Goal: Complete application form

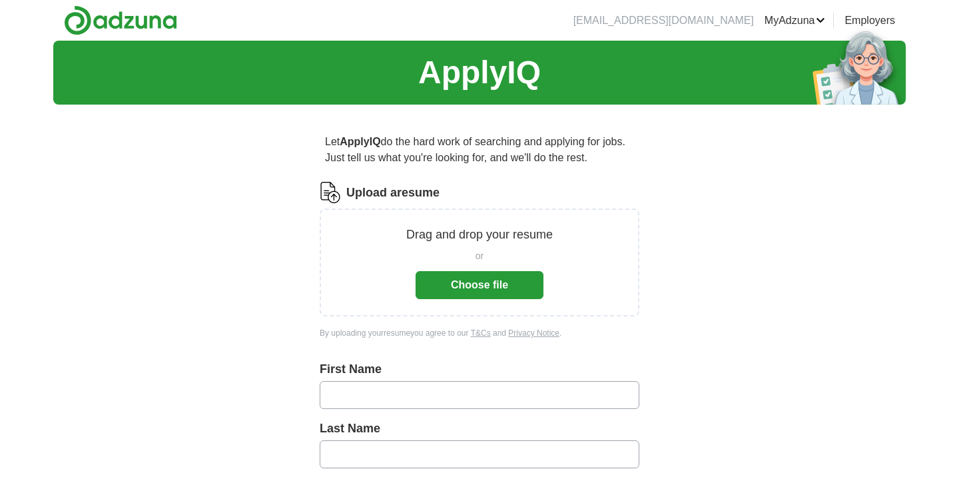
click at [473, 287] on button "Choose file" at bounding box center [480, 285] width 128 height 28
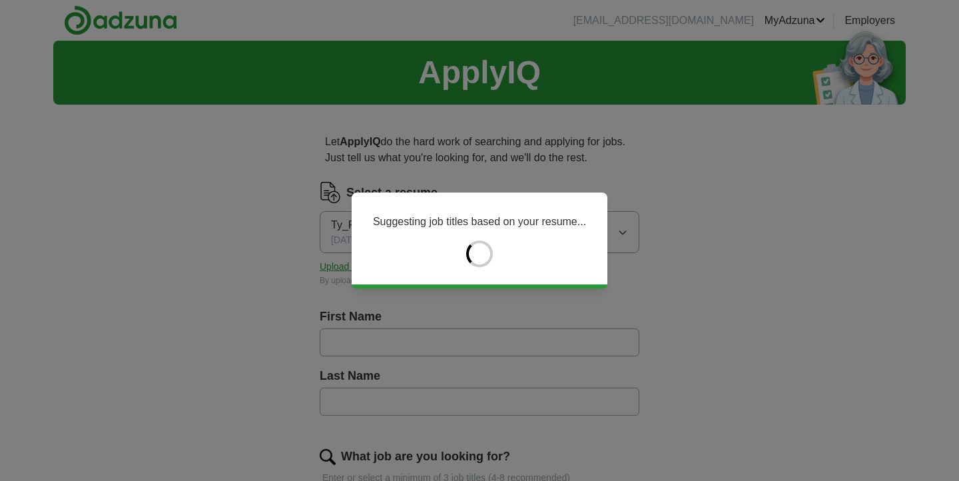
type input "*****"
type input "******"
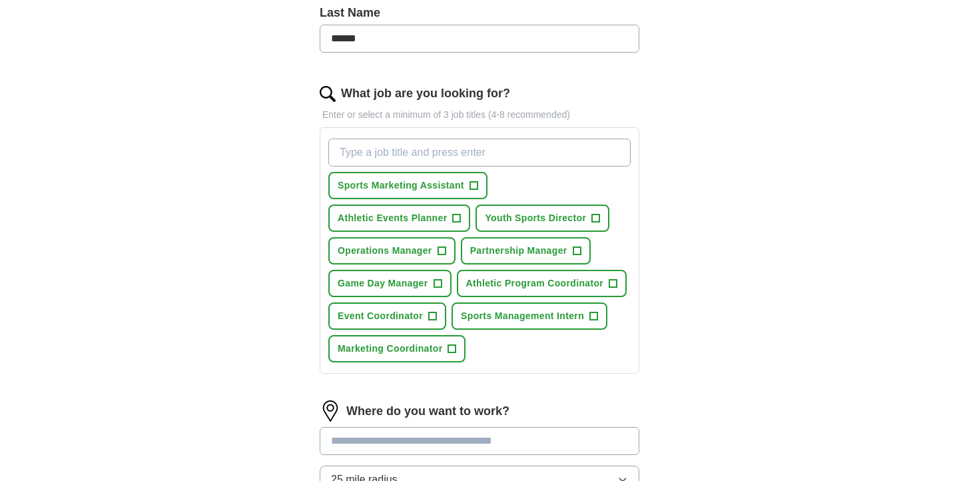
scroll to position [355, 0]
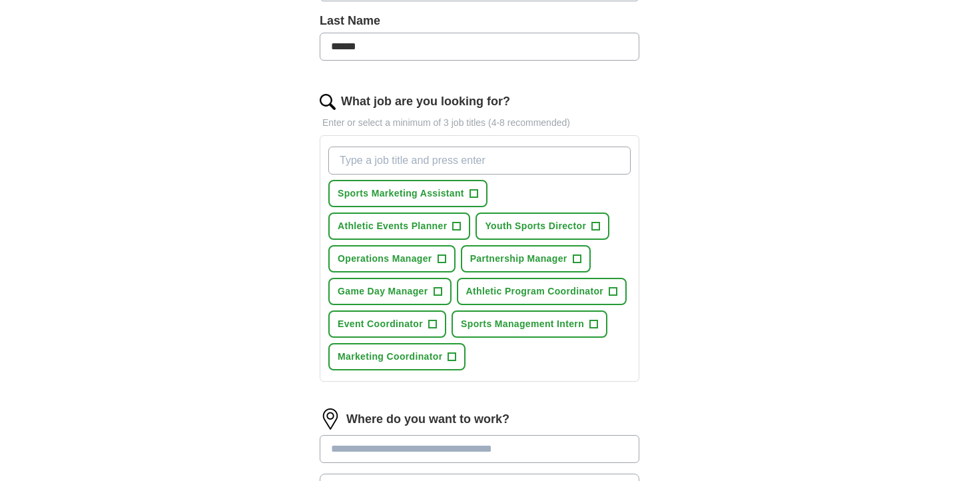
click at [566, 164] on input "What job are you looking for?" at bounding box center [479, 161] width 302 height 28
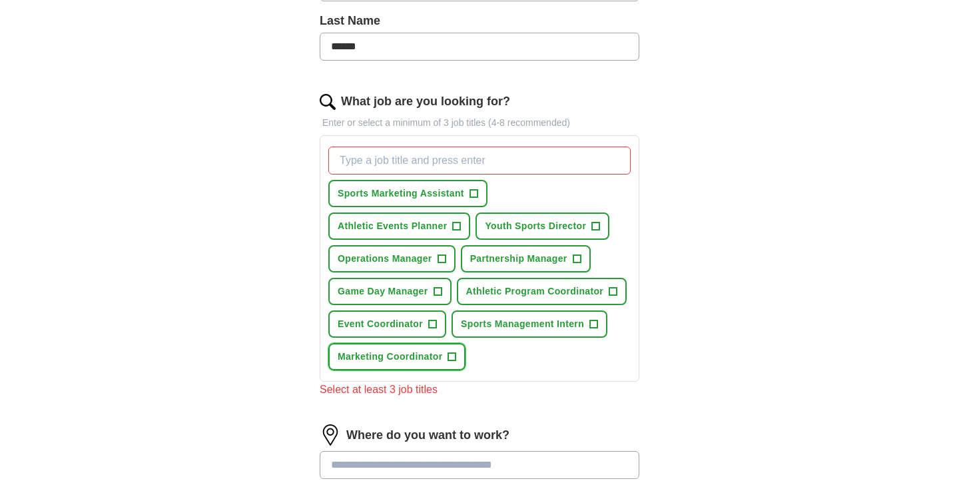
click at [454, 355] on span "+" at bounding box center [452, 357] width 8 height 11
click at [426, 326] on button "Event Coordinator +" at bounding box center [387, 323] width 118 height 27
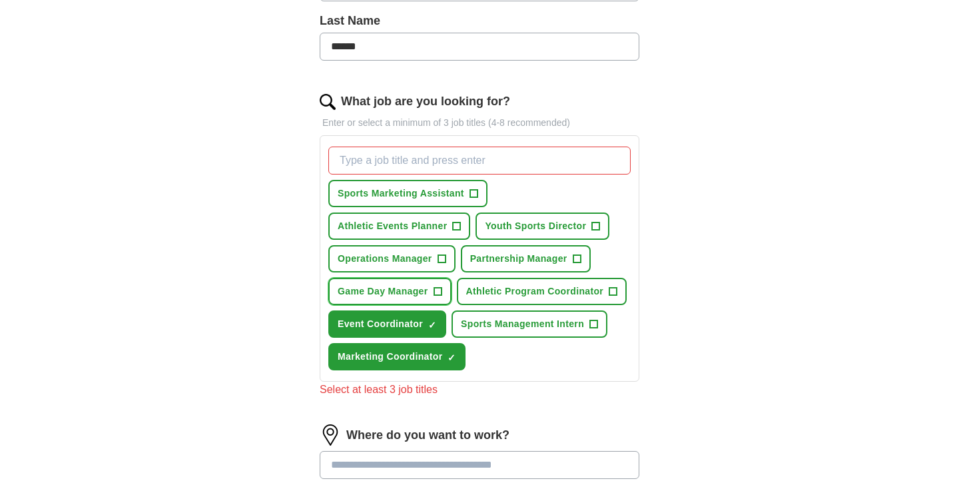
click at [438, 294] on span "+" at bounding box center [438, 291] width 8 height 11
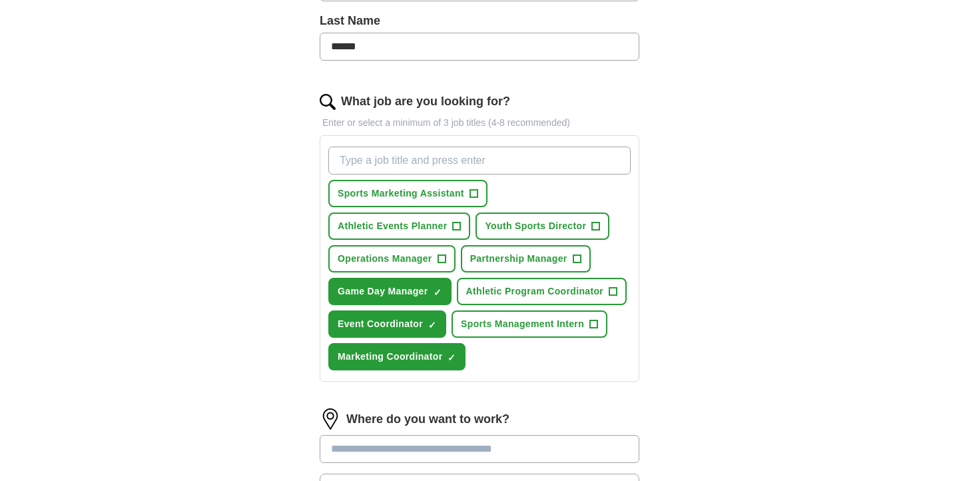
click at [472, 168] on input "What job are you looking for?" at bounding box center [479, 161] width 302 height 28
type input "sales development representative"
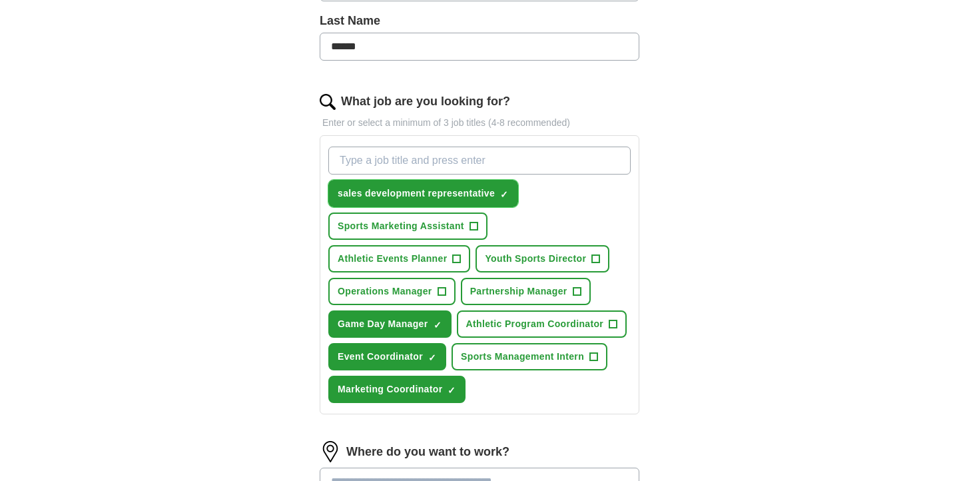
click at [0, 0] on span "×" at bounding box center [0, 0] width 0 height 0
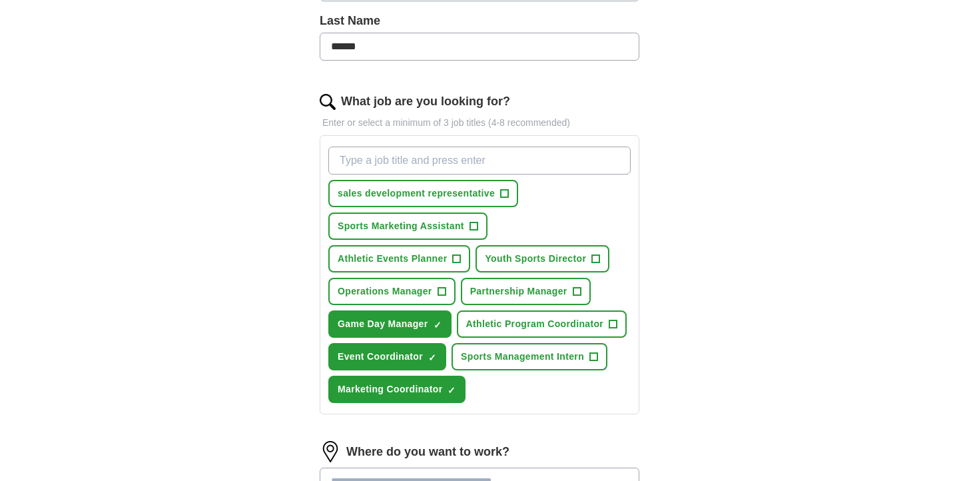
click at [288, 183] on div "Let ApplyIQ do the hard work of searching and applying for jobs. Just tell us w…" at bounding box center [479, 231] width 426 height 943
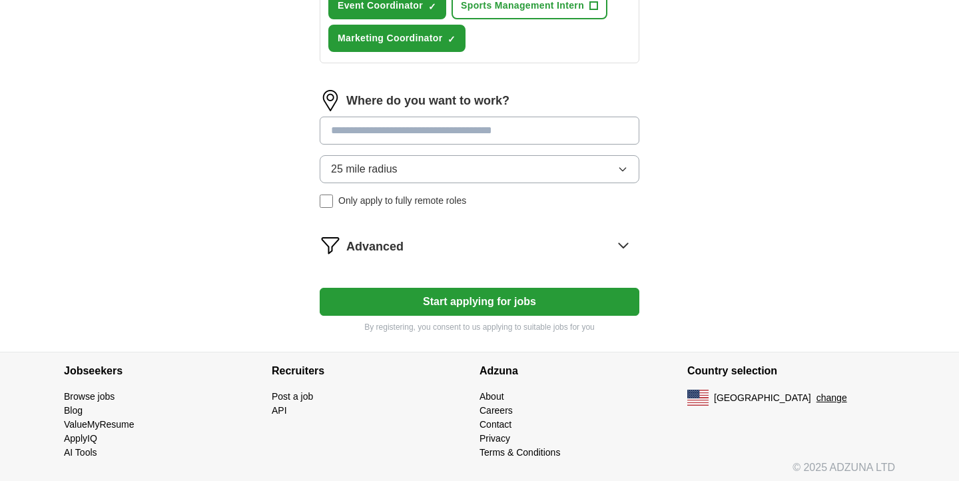
scroll to position [712, 0]
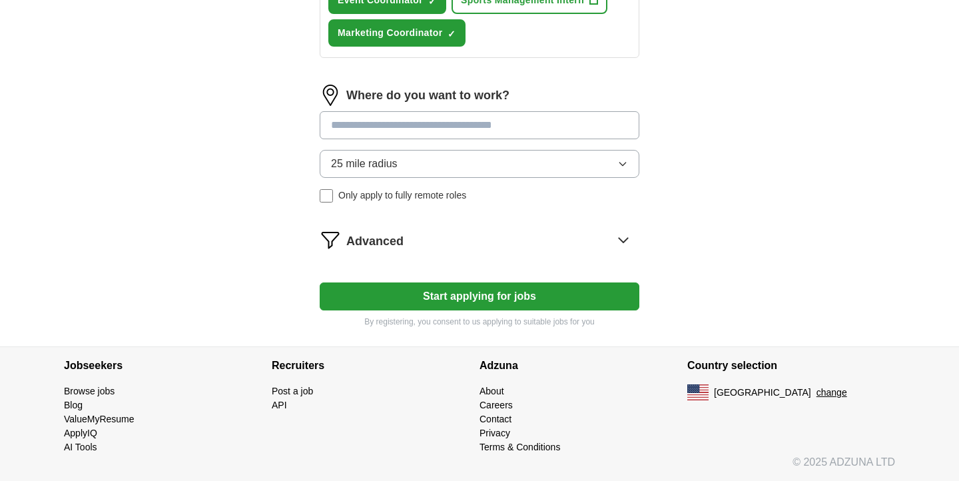
click at [386, 290] on button "Start applying for jobs" at bounding box center [480, 296] width 320 height 28
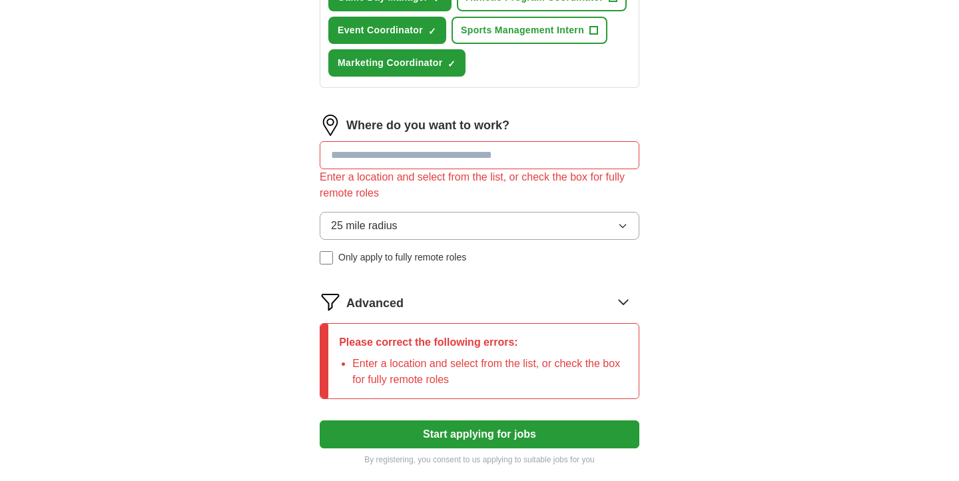
scroll to position [677, 0]
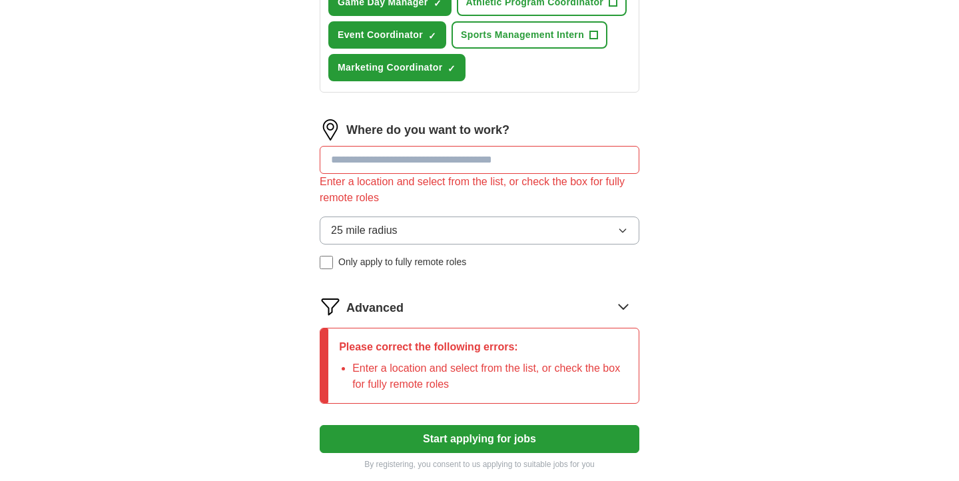
click at [441, 169] on input at bounding box center [480, 160] width 320 height 28
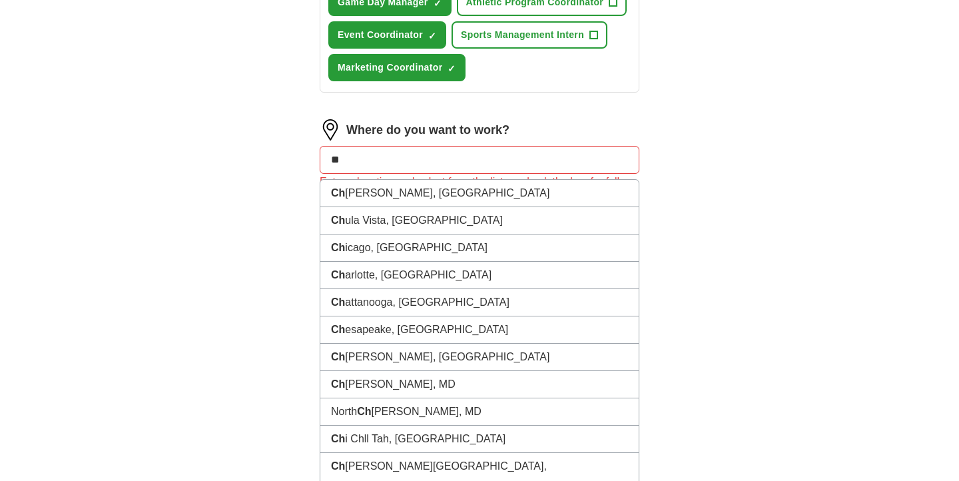
type input "***"
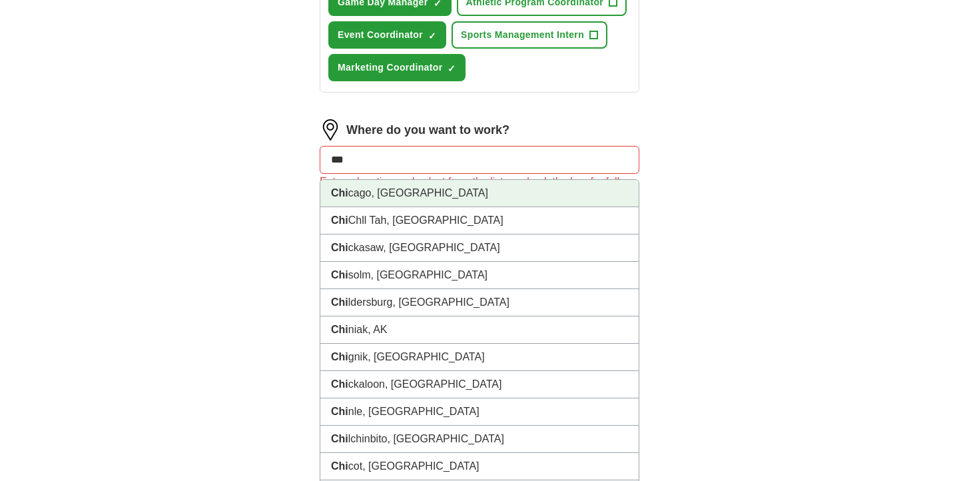
click at [423, 188] on li "Chi cago, [GEOGRAPHIC_DATA]" at bounding box center [479, 193] width 318 height 27
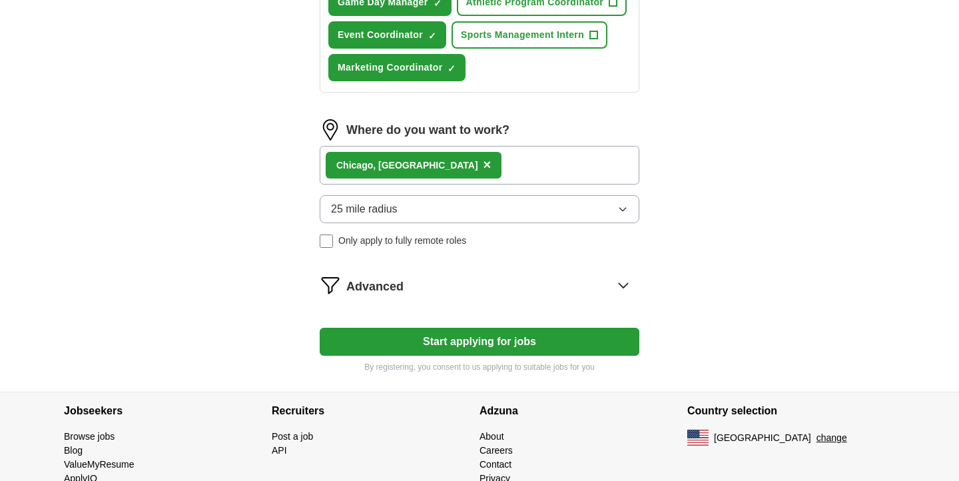
click at [426, 210] on button "25 mile radius" at bounding box center [480, 209] width 320 height 28
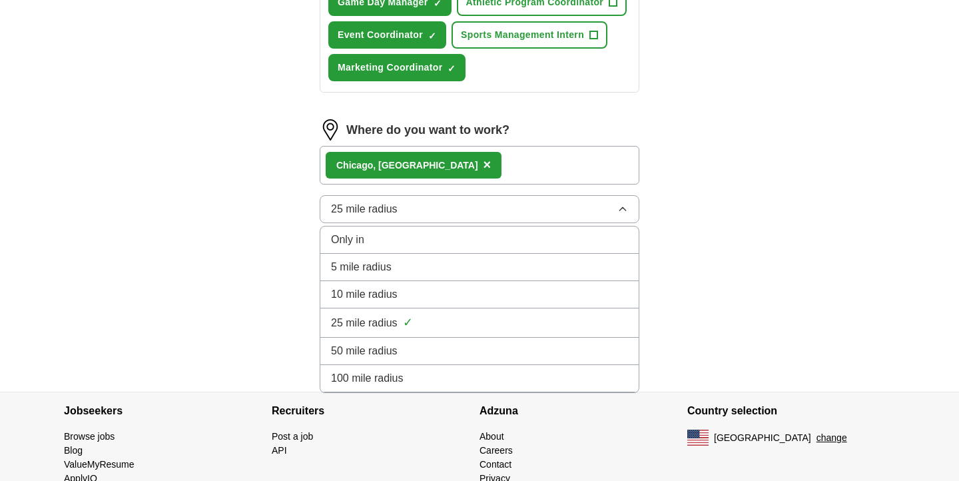
click at [406, 298] on div "10 mile radius" at bounding box center [479, 294] width 297 height 16
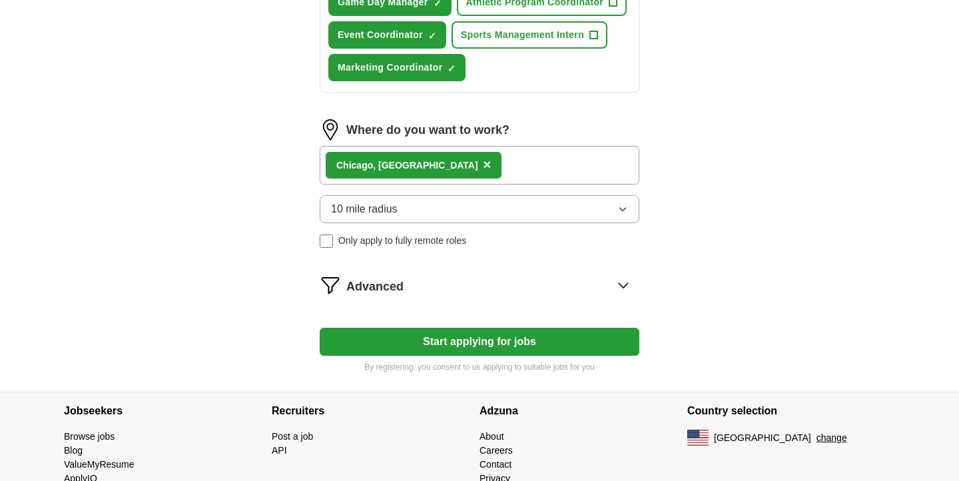
click at [420, 215] on button "10 mile radius" at bounding box center [480, 209] width 320 height 28
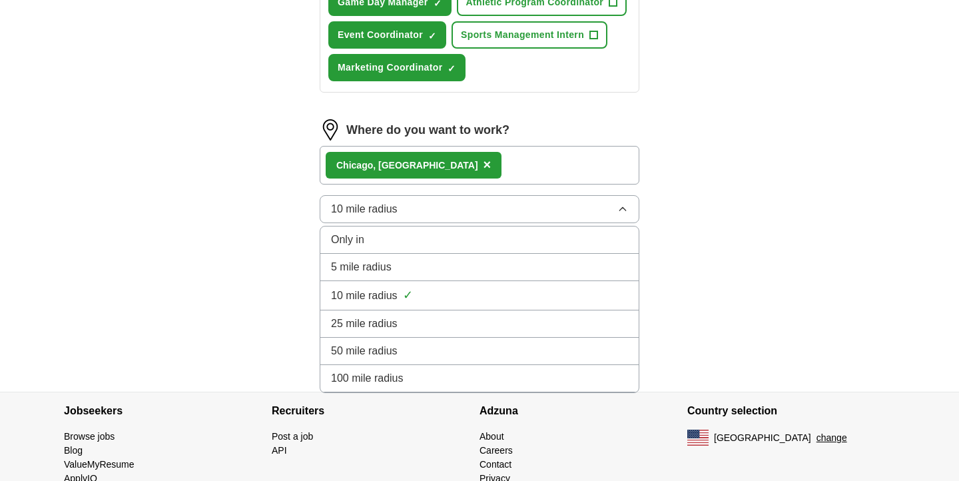
click at [390, 322] on span "25 mile radius" at bounding box center [364, 324] width 67 height 16
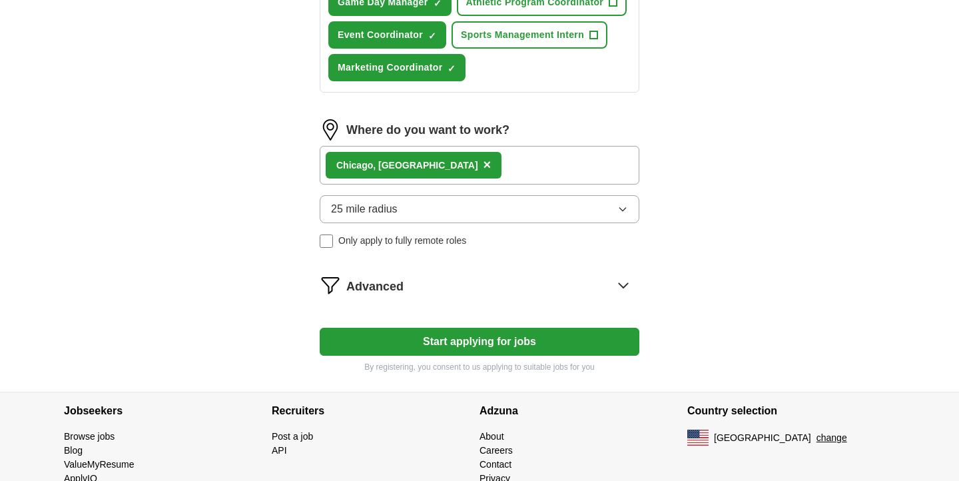
click at [442, 348] on button "Start applying for jobs" at bounding box center [480, 342] width 320 height 28
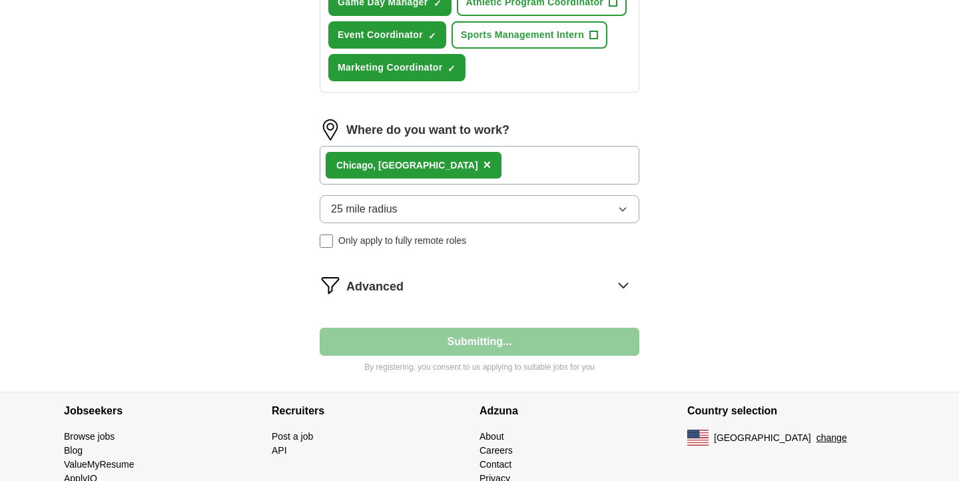
select select "**"
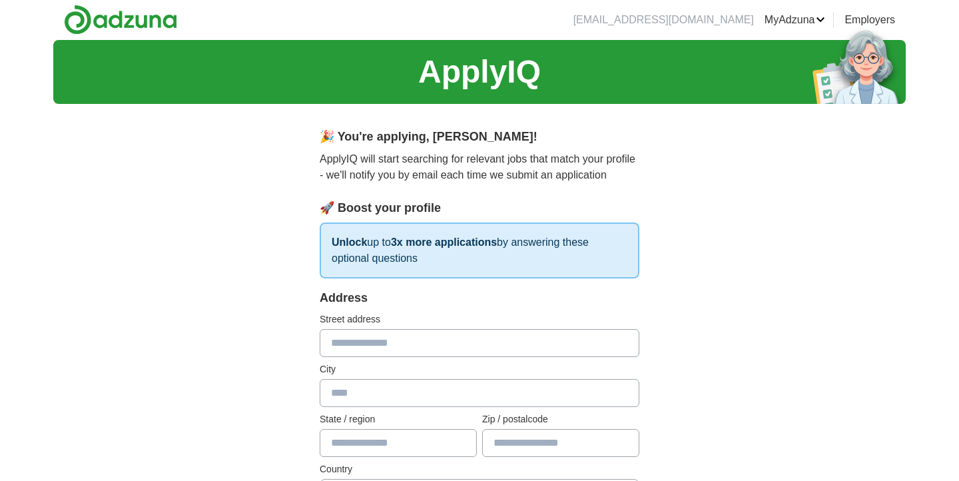
scroll to position [0, 0]
